Goal: Information Seeking & Learning: Learn about a topic

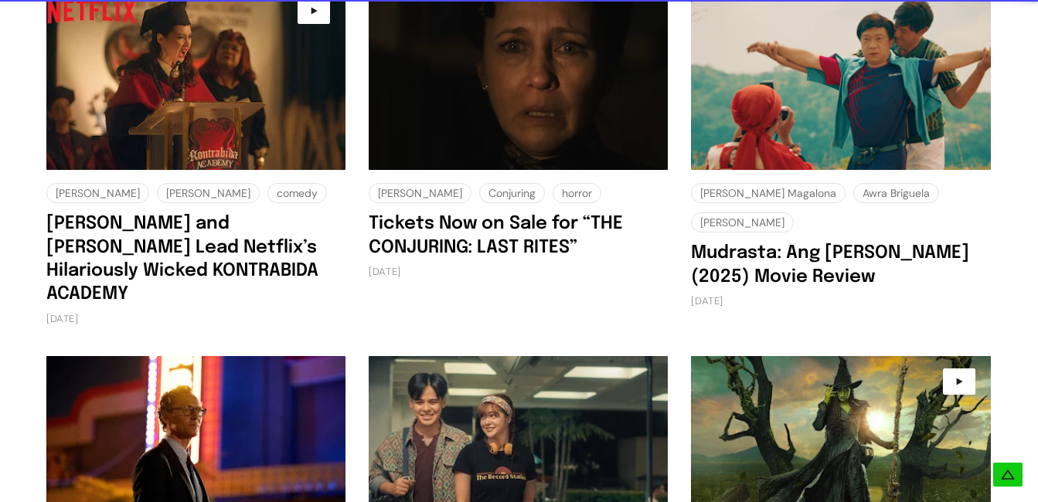
scroll to position [2859, 0]
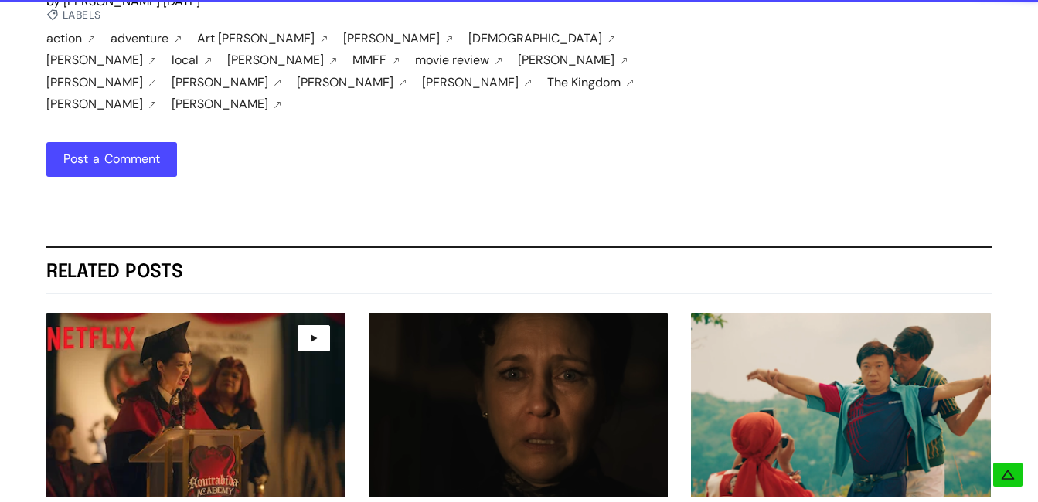
click at [314, 335] on icon at bounding box center [314, 338] width 6 height 7
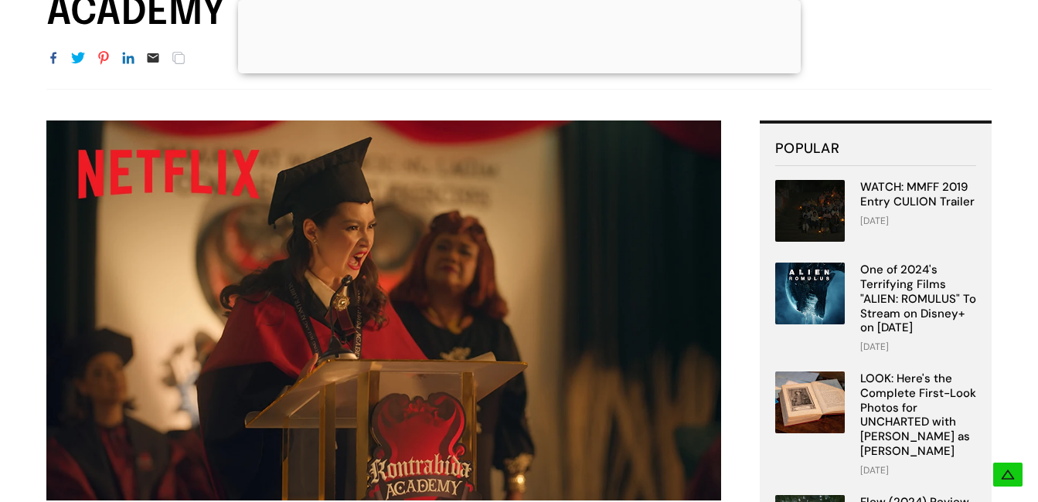
scroll to position [232, 0]
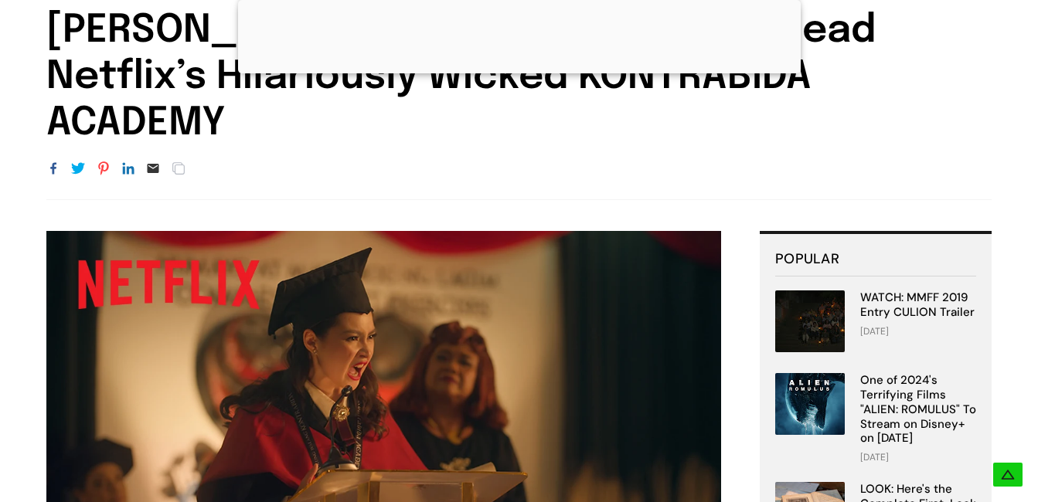
click at [529, 70] on div at bounding box center [519, 70] width 563 height 0
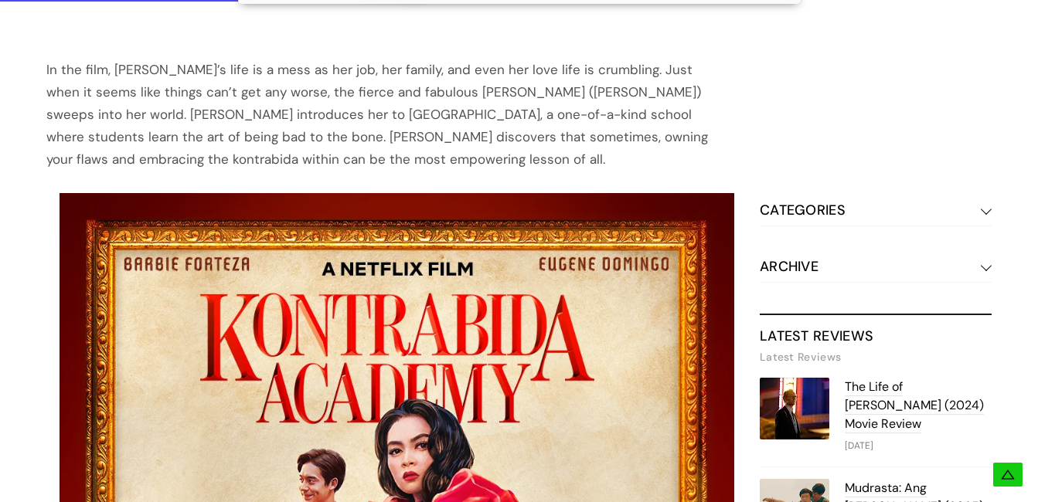
scroll to position [1012, 0]
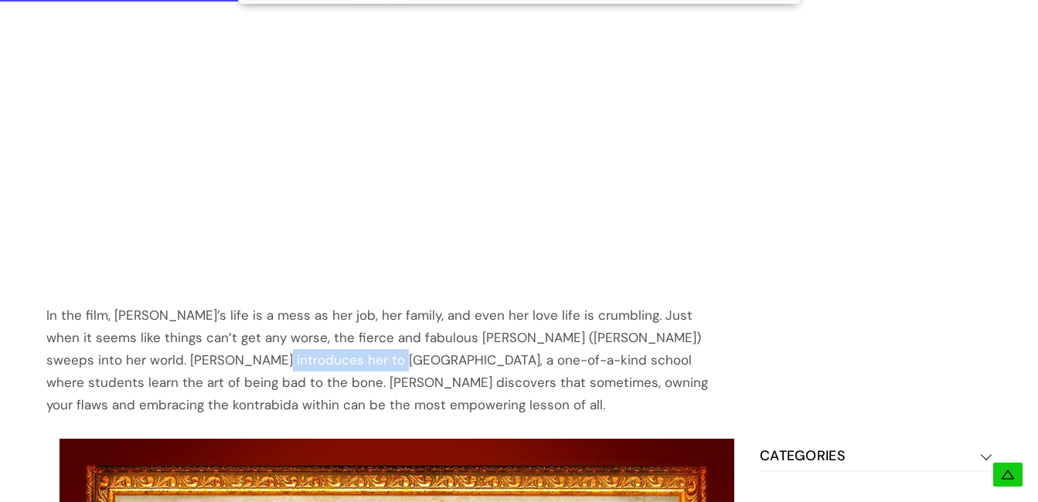
drag, startPoint x: 283, startPoint y: 356, endPoint x: 152, endPoint y: 364, distance: 130.8
click at [152, 364] on div "In the film, [PERSON_NAME]’s life is a mess as her job, her family, and even he…" at bounding box center [383, 360] width 675 height 112
drag, startPoint x: 152, startPoint y: 364, endPoint x: 186, endPoint y: 364, distance: 34.0
copy div "Kontrabida Academy"
